Goal: Obtain resource: Obtain resource

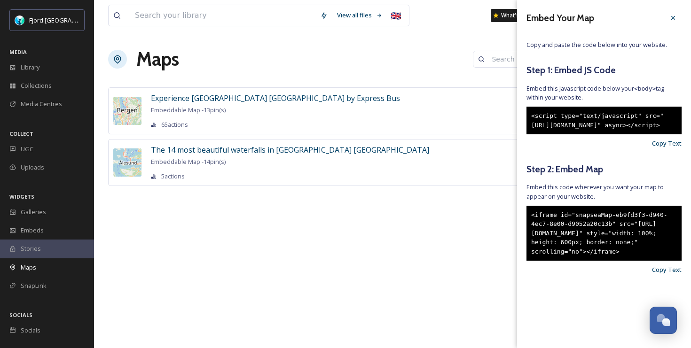
click at [603, 201] on span "Embed this code wherever you want your map to appear on your website." at bounding box center [603, 192] width 155 height 18
drag, startPoint x: 575, startPoint y: 234, endPoint x: 612, endPoint y: 244, distance: 37.8
click at [612, 244] on div "<iframe id="snapseaMap-eb9fd3f3-d940-4ec7-8e00-d9052a20c13b" src="[URL][DOMAIN_…" at bounding box center [603, 233] width 155 height 55
copy div "snapseaMap-eb9fd3f3-d940-4ec7-8e00-d9052a20c13b"
click at [578, 201] on span "Embed this code wherever you want your map to appear on your website." at bounding box center [603, 192] width 155 height 18
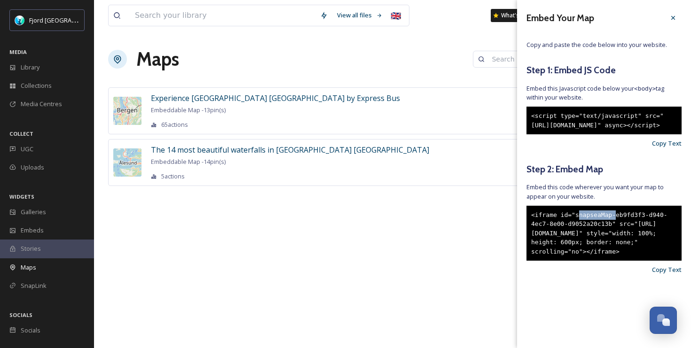
drag, startPoint x: 578, startPoint y: 234, endPoint x: 617, endPoint y: 232, distance: 39.6
click at [617, 232] on div "<iframe id="snapseaMap-eb9fd3f3-d940-4ec7-8e00-d9052a20c13b" src="[URL][DOMAIN_…" at bounding box center [603, 233] width 155 height 55
click at [617, 234] on div "<iframe id="snapseaMap-eb9fd3f3-d940-4ec7-8e00-d9052a20c13b" src="[URL][DOMAIN_…" at bounding box center [603, 233] width 155 height 55
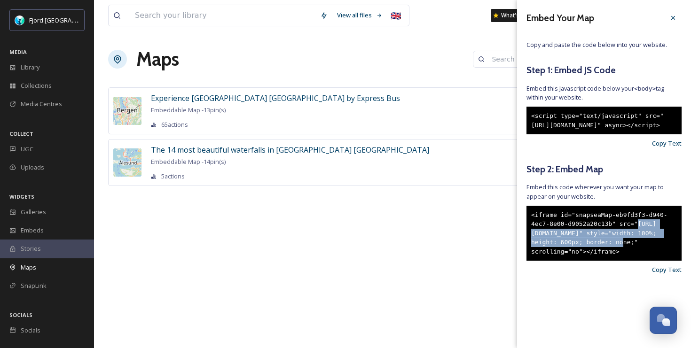
drag, startPoint x: 551, startPoint y: 250, endPoint x: 647, endPoint y: 257, distance: 96.1
click at [647, 257] on div "<iframe id="snapseaMap-eb9fd3f3-d940-4ec7-8e00-d9052a20c13b" src="[URL][DOMAIN_…" at bounding box center [603, 233] width 155 height 55
copy div "[URL][DOMAIN_NAME]"
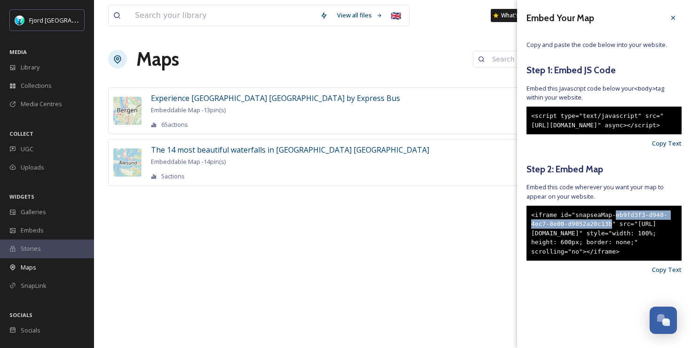
drag, startPoint x: 616, startPoint y: 235, endPoint x: 610, endPoint y: 244, distance: 11.2
click at [610, 244] on div "<iframe id="snapseaMap-eb9fd3f3-d940-4ec7-8e00-d9052a20c13b" src="[URL][DOMAIN_…" at bounding box center [603, 233] width 155 height 55
copy div "eb9fd3f3-d940-4ec7-8e00-d9052a20c13b"
drag, startPoint x: 550, startPoint y: 252, endPoint x: 664, endPoint y: 274, distance: 115.5
click at [664, 261] on div "<iframe id="snapseaMap-eb9fd3f3-d940-4ec7-8e00-d9052a20c13b" src="[URL][DOMAIN_…" at bounding box center [603, 233] width 155 height 55
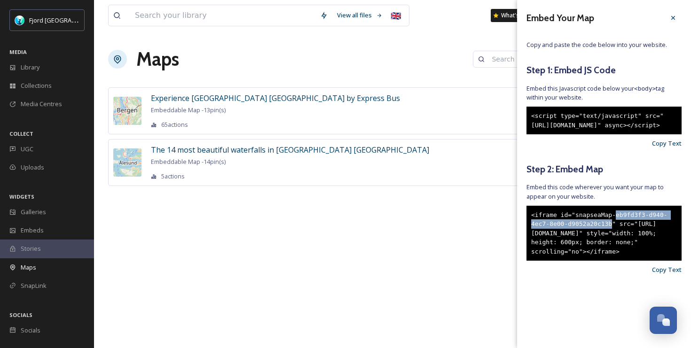
copy div "[URL][DOMAIN_NAME]" style="width: 100%; height: 600px; border: none;" scrolling…"
drag, startPoint x: 584, startPoint y: 291, endPoint x: 531, endPoint y: 234, distance: 78.2
click at [531, 234] on div "<iframe id="snapseaMap-eb9fd3f3-d940-4ec7-8e00-d9052a20c13b" src="[URL][DOMAIN_…" at bounding box center [603, 233] width 155 height 55
copy div "<iframe id="snapseaMap-eb9fd3f3-d940-4ec7-8e00-d9052a20c13b" src="[URL][DOMAIN_…"
